Goal: Navigation & Orientation: Understand site structure

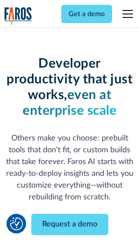
scroll to position [105, 0]
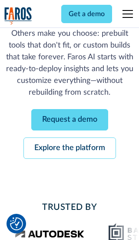
click at [70, 119] on link "Request a demo" at bounding box center [69, 119] width 77 height 21
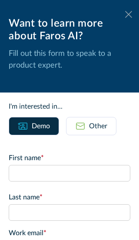
click at [129, 14] on icon at bounding box center [129, 14] width 7 height 7
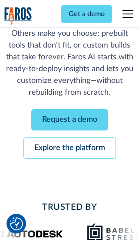
scroll to position [133, 0]
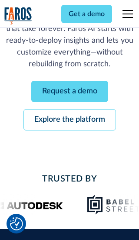
click at [70, 119] on link "Explore the platform" at bounding box center [70, 119] width 93 height 21
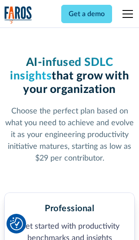
scroll to position [1351, 0]
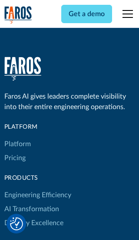
click at [17, 137] on link "Platform" at bounding box center [17, 144] width 27 height 14
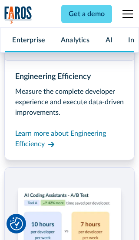
scroll to position [6828, 0]
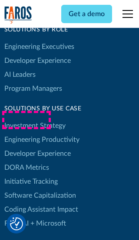
scroll to position [5389, 0]
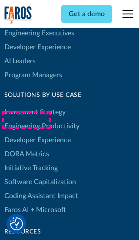
click at [26, 147] on link "DORA Metrics" at bounding box center [26, 154] width 45 height 14
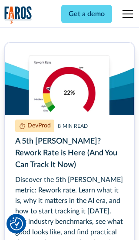
scroll to position [3947, 0]
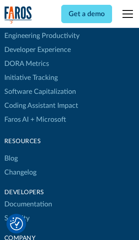
click at [20, 165] on link "Changelog" at bounding box center [20, 172] width 32 height 14
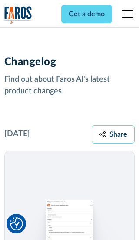
scroll to position [10530, 0]
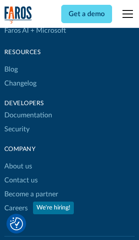
click at [18, 159] on link "About us" at bounding box center [18, 166] width 28 height 14
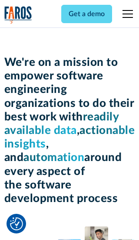
scroll to position [3006, 0]
